Goal: Information Seeking & Learning: Learn about a topic

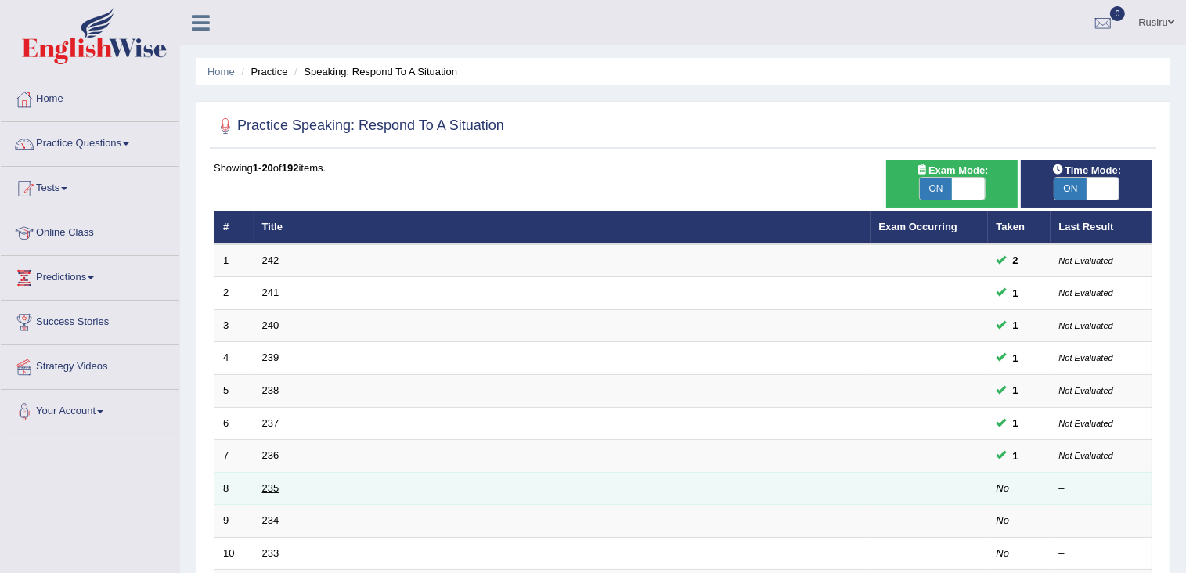
click at [269, 484] on link "235" at bounding box center [270, 488] width 17 height 12
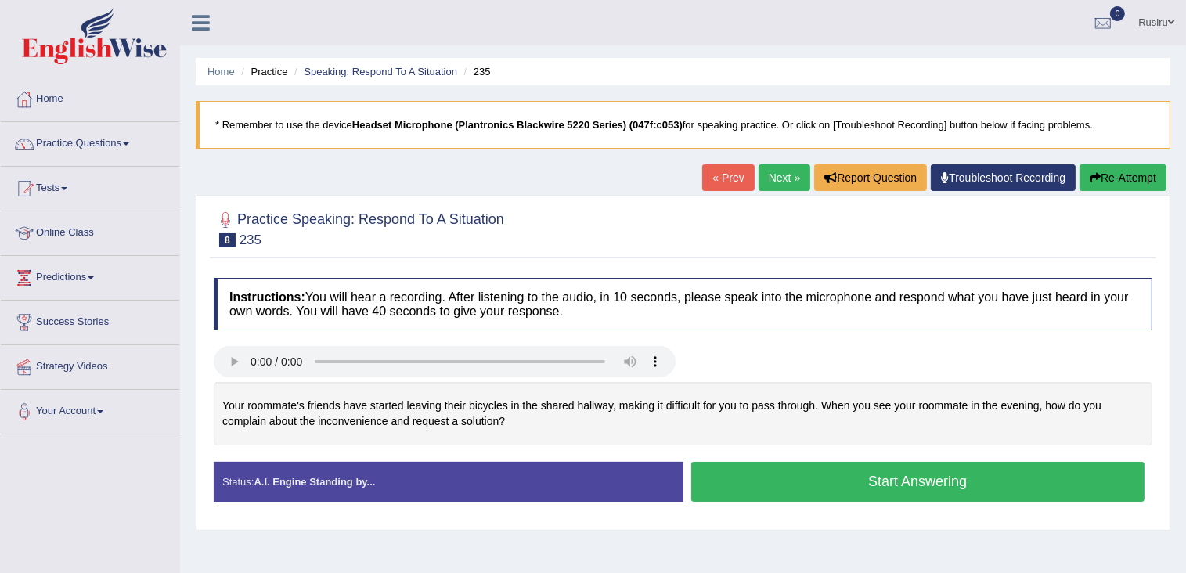
click at [876, 494] on button "Start Answering" at bounding box center [918, 482] width 454 height 40
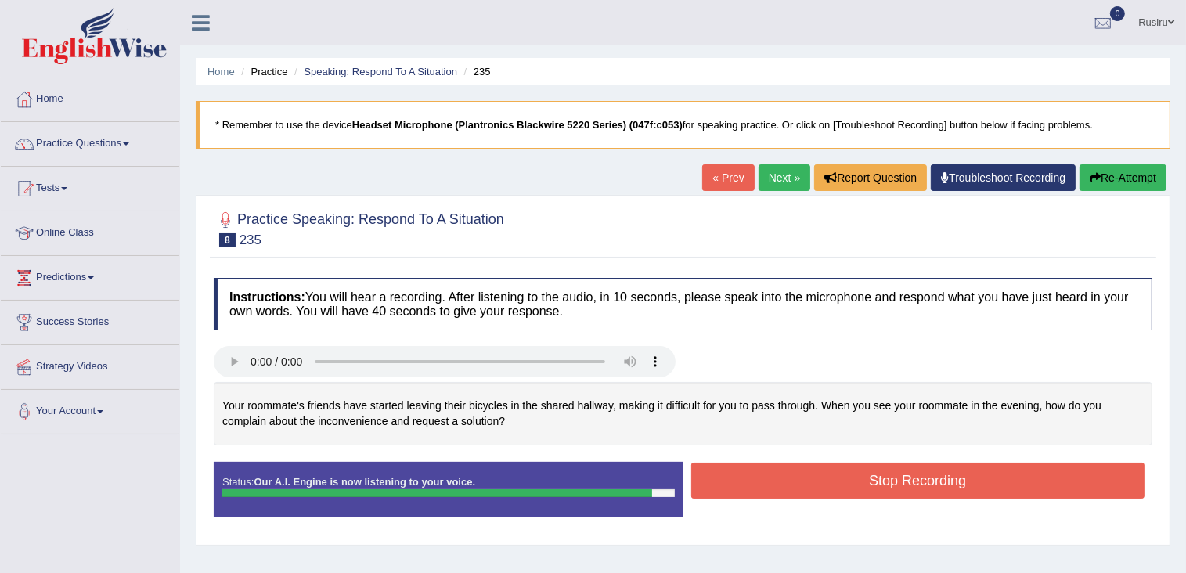
click at [815, 472] on button "Stop Recording" at bounding box center [918, 480] width 454 height 36
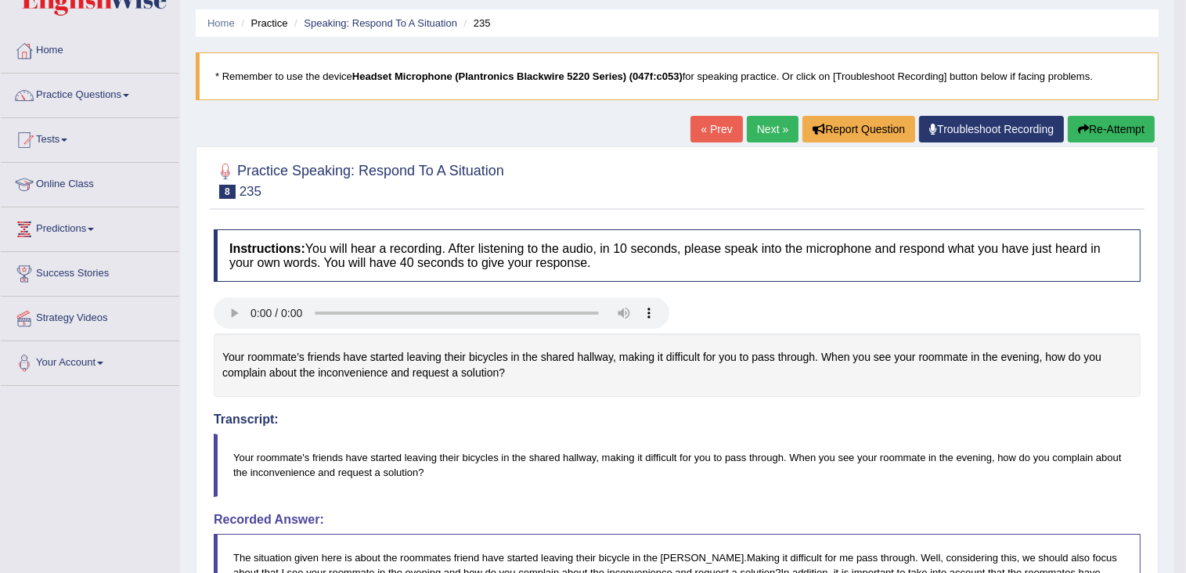
scroll to position [46, 0]
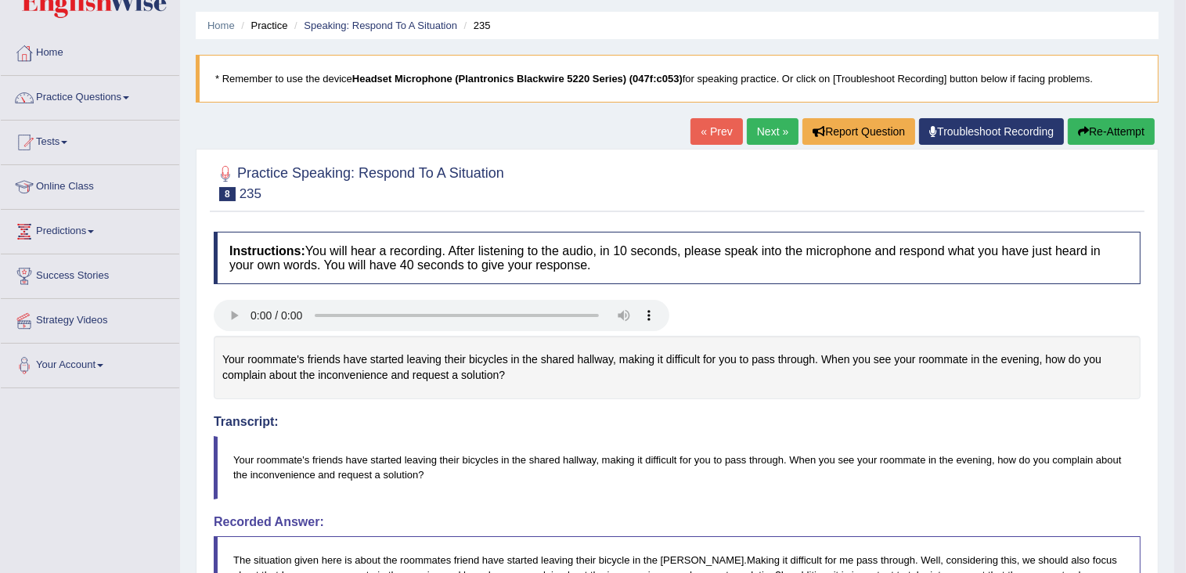
click at [1097, 139] on button "Re-Attempt" at bounding box center [1110, 131] width 87 height 27
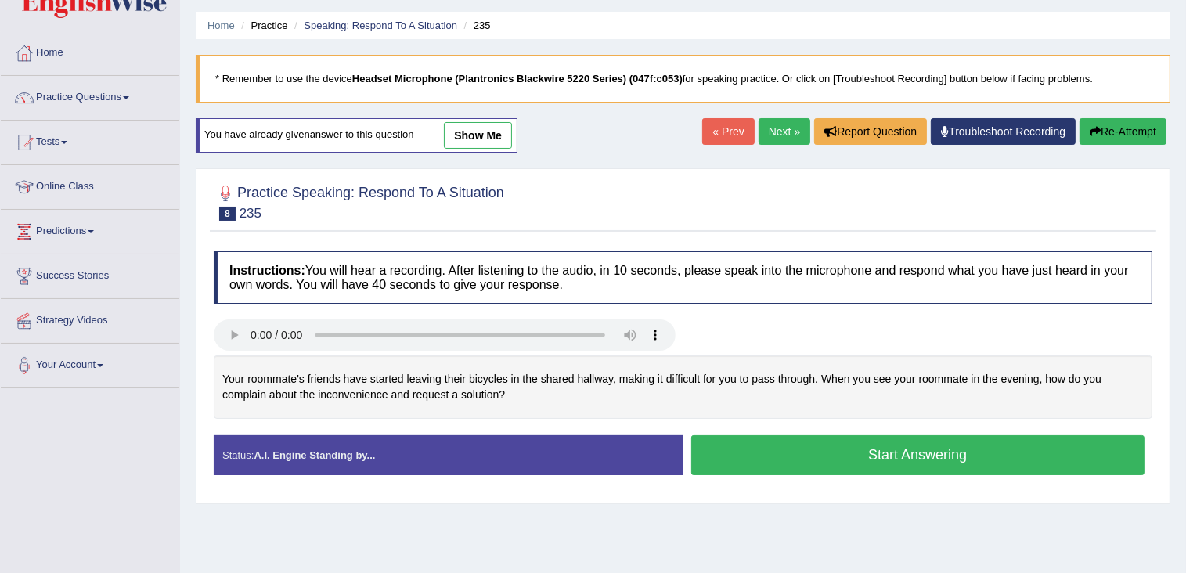
click at [882, 453] on button "Start Answering" at bounding box center [918, 455] width 454 height 40
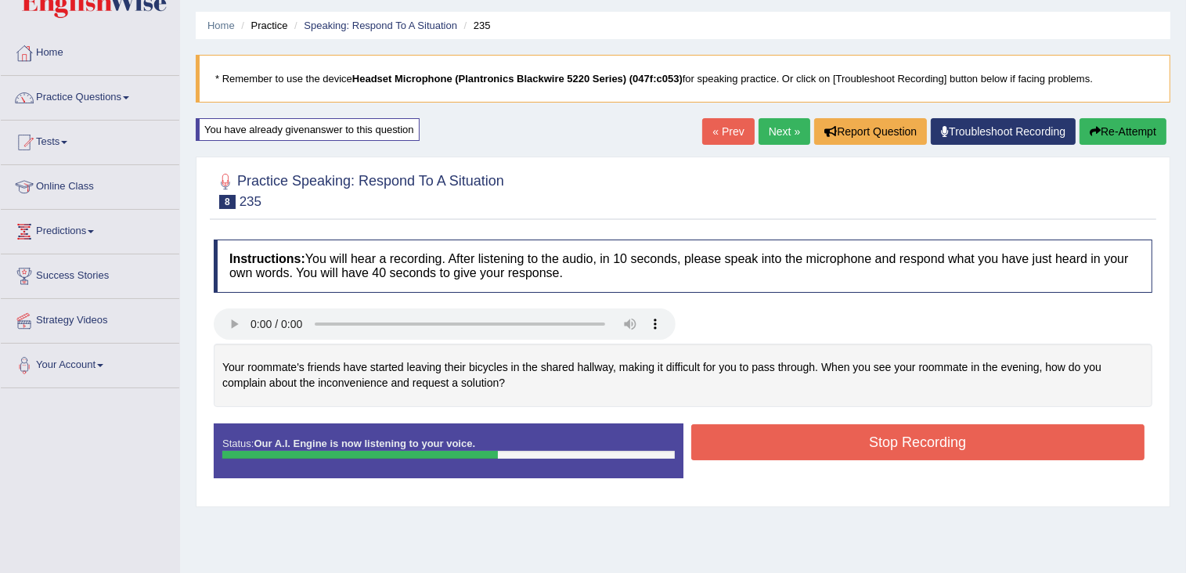
click at [839, 447] on button "Stop Recording" at bounding box center [918, 442] width 454 height 36
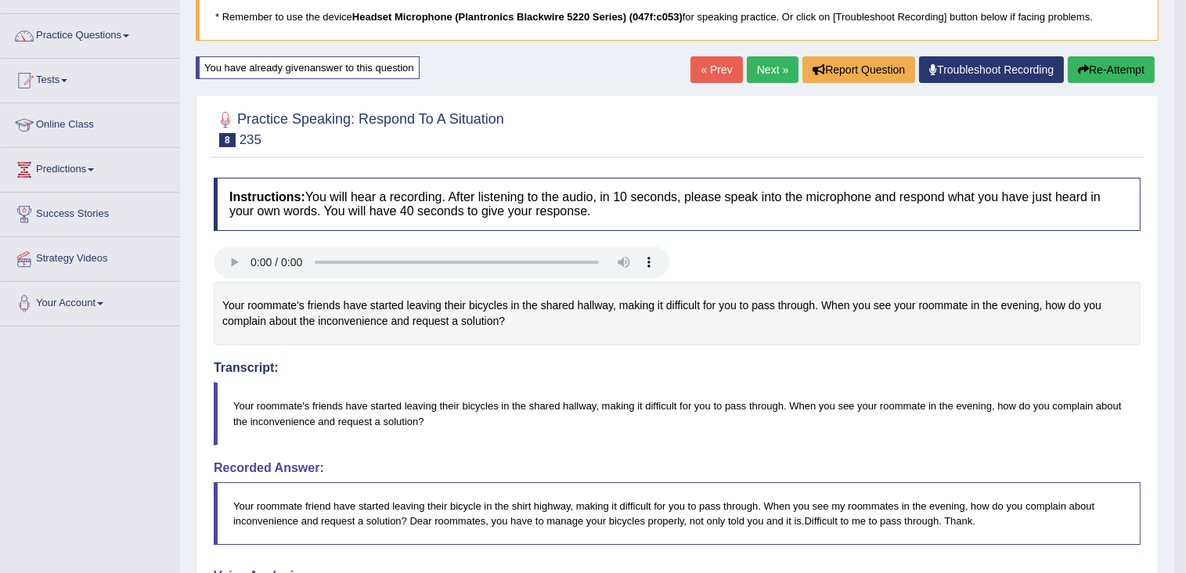
drag, startPoint x: 1196, startPoint y: 171, endPoint x: 1183, endPoint y: 316, distance: 145.3
click at [1185, 318] on html "Toggle navigation Home Practice Questions Speaking Practice Read Aloud Repeat S…" at bounding box center [593, 178] width 1186 height 573
